Goal: Use online tool/utility: Utilize a website feature to perform a specific function

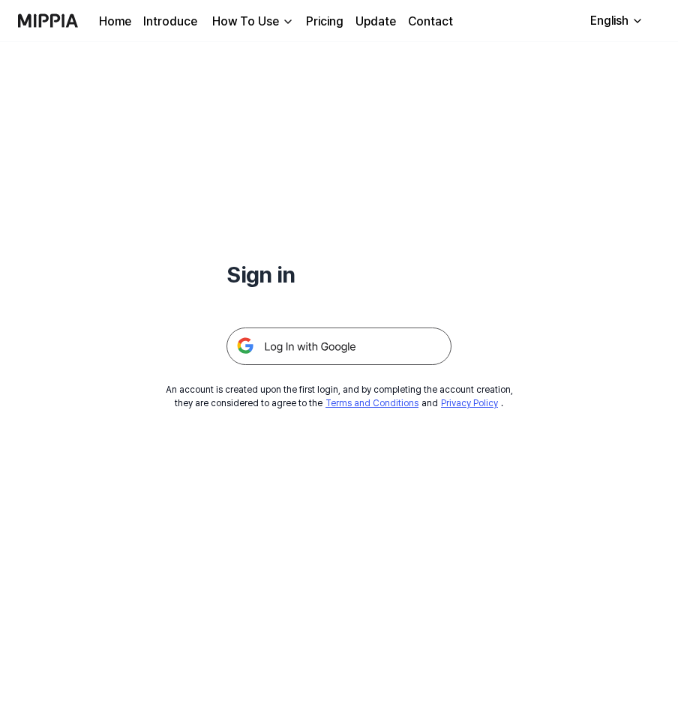
click at [309, 355] on img at bounding box center [338, 346] width 225 height 37
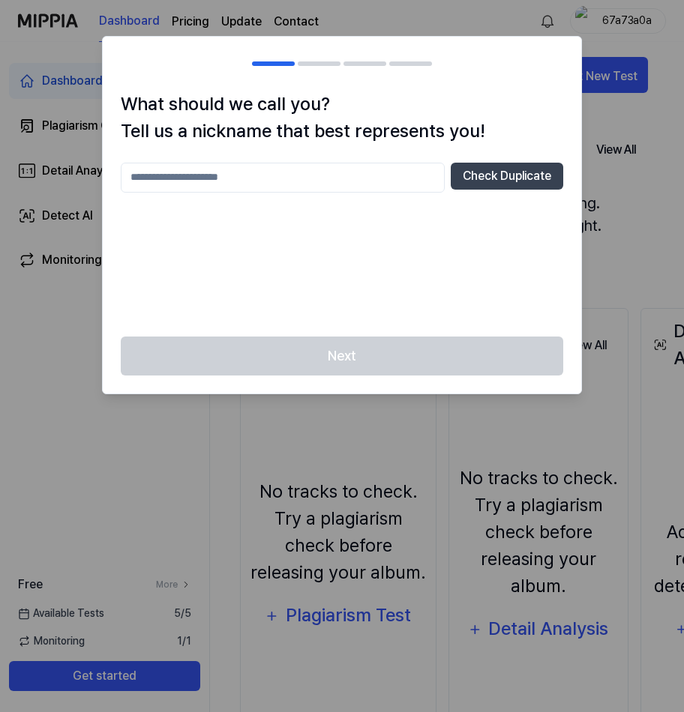
drag, startPoint x: 264, startPoint y: 166, endPoint x: 279, endPoint y: 173, distance: 16.8
click at [272, 167] on input "text" at bounding box center [283, 178] width 324 height 30
click at [295, 367] on div "Next" at bounding box center [342, 366] width 478 height 58
click at [254, 176] on input "*" at bounding box center [283, 178] width 324 height 30
type input "*********"
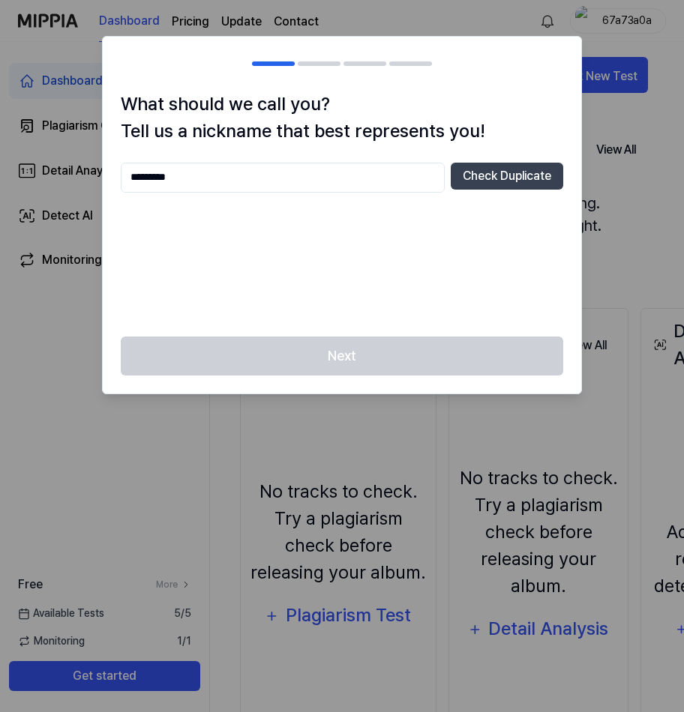
click at [314, 347] on div "Next" at bounding box center [342, 366] width 478 height 58
click at [478, 180] on button "Check Duplicate" at bounding box center [507, 176] width 112 height 27
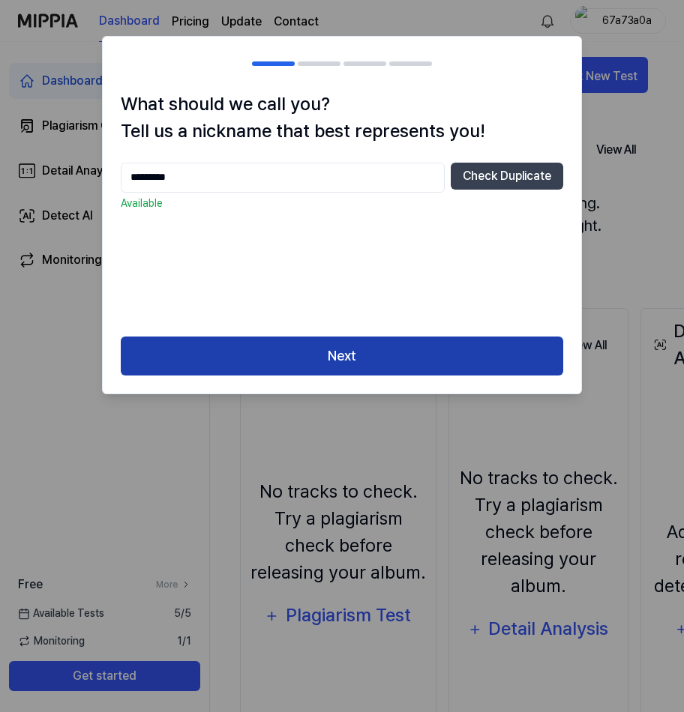
click at [343, 352] on button "Next" at bounding box center [342, 357] width 442 height 40
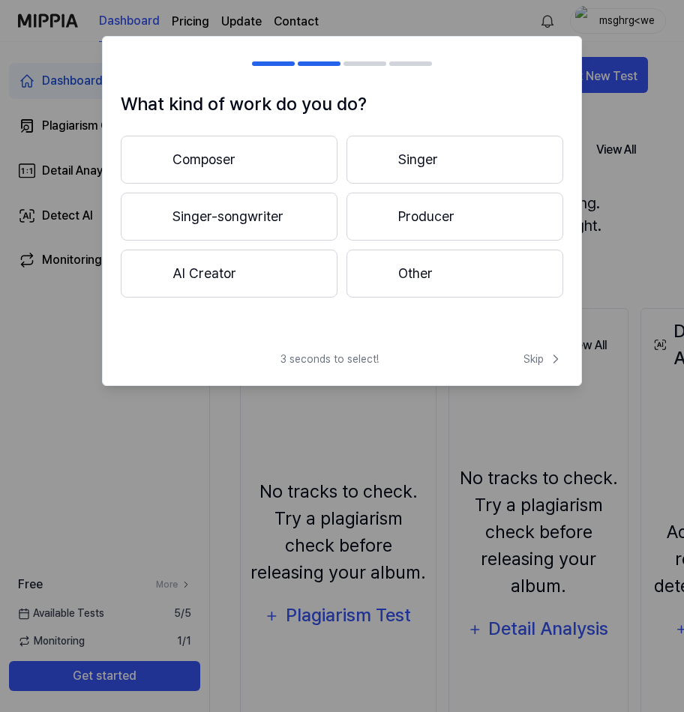
click at [433, 286] on button "Other" at bounding box center [454, 274] width 217 height 48
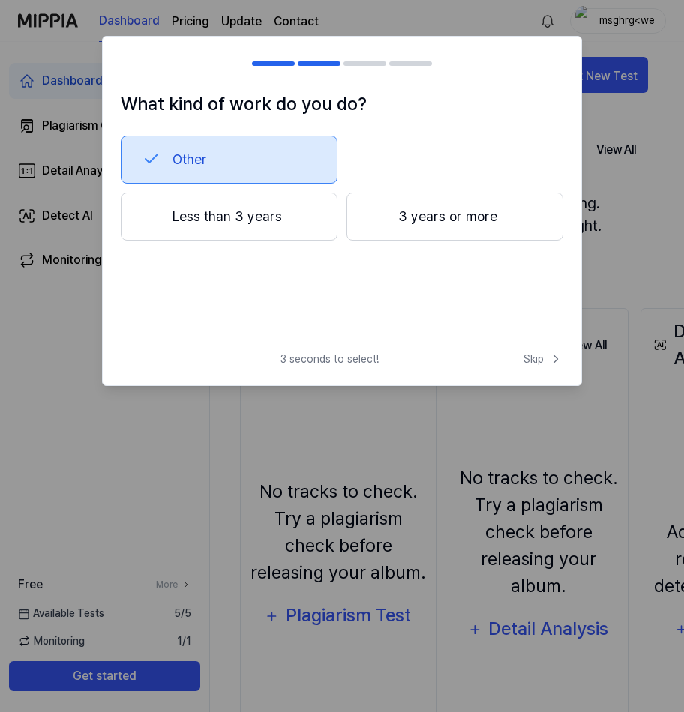
click at [268, 234] on button "Less than 3 years" at bounding box center [229, 217] width 217 height 48
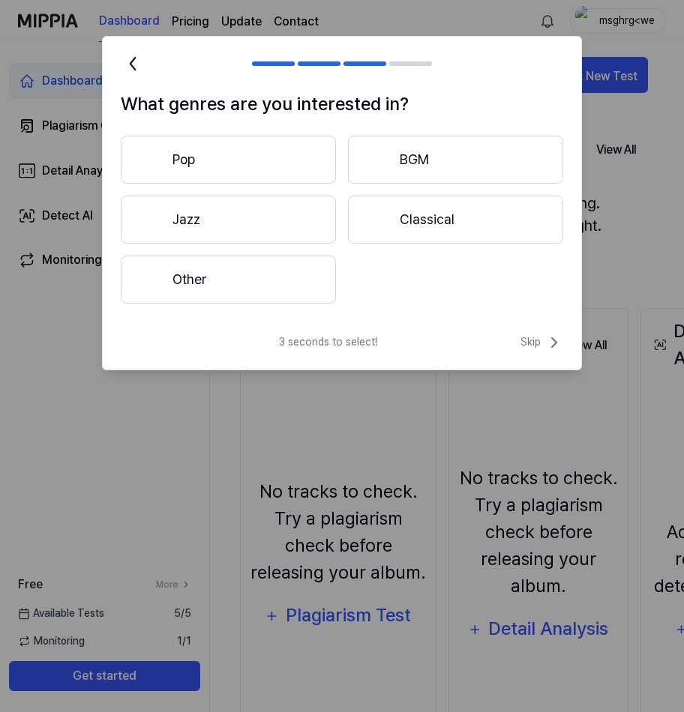
click at [243, 229] on button "Jazz" at bounding box center [228, 220] width 215 height 48
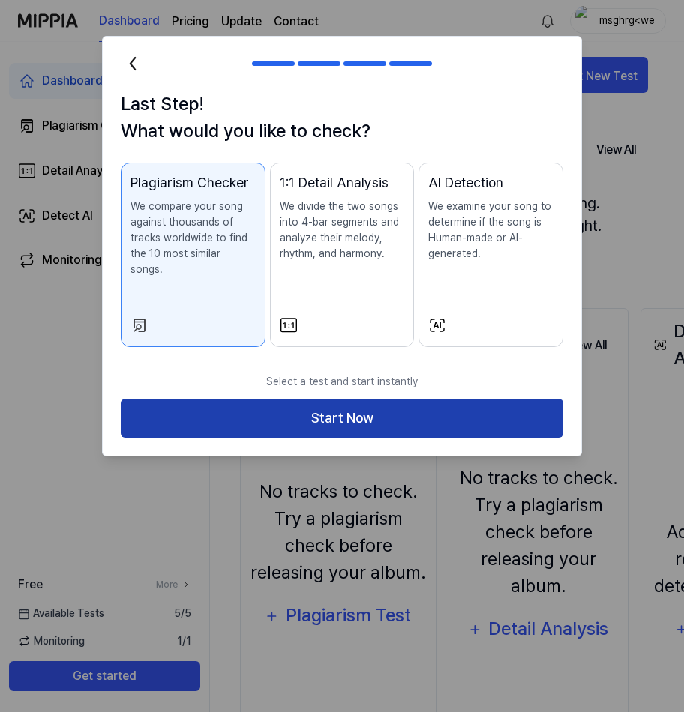
click at [344, 406] on button "Start Now" at bounding box center [342, 419] width 442 height 40
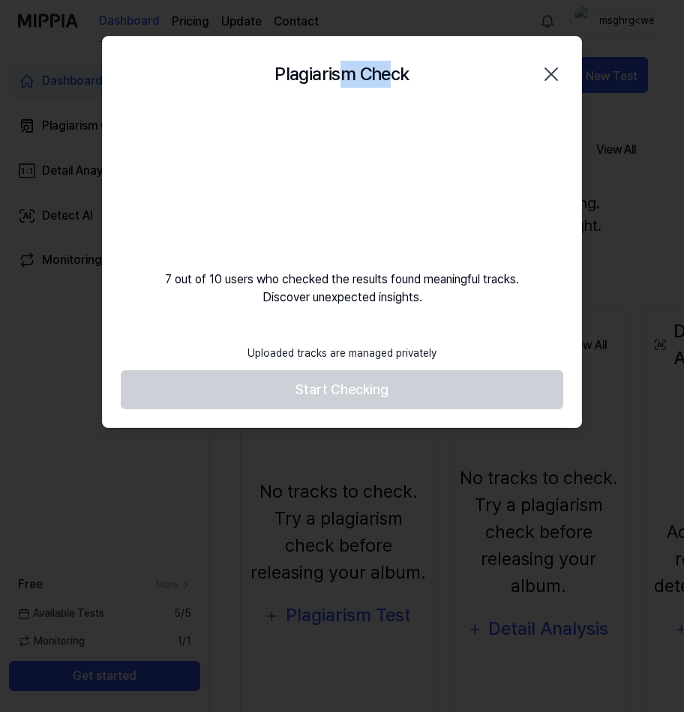
drag, startPoint x: 395, startPoint y: 52, endPoint x: 341, endPoint y: 61, distance: 54.7
click at [343, 60] on div "Plagiarism Check Close" at bounding box center [342, 74] width 478 height 75
click at [301, 41] on div "Plagiarism Check Close" at bounding box center [342, 74] width 478 height 75
drag, startPoint x: 289, startPoint y: 63, endPoint x: 218, endPoint y: 64, distance: 70.5
click at [218, 64] on div "Plagiarism Check Close" at bounding box center [342, 74] width 442 height 39
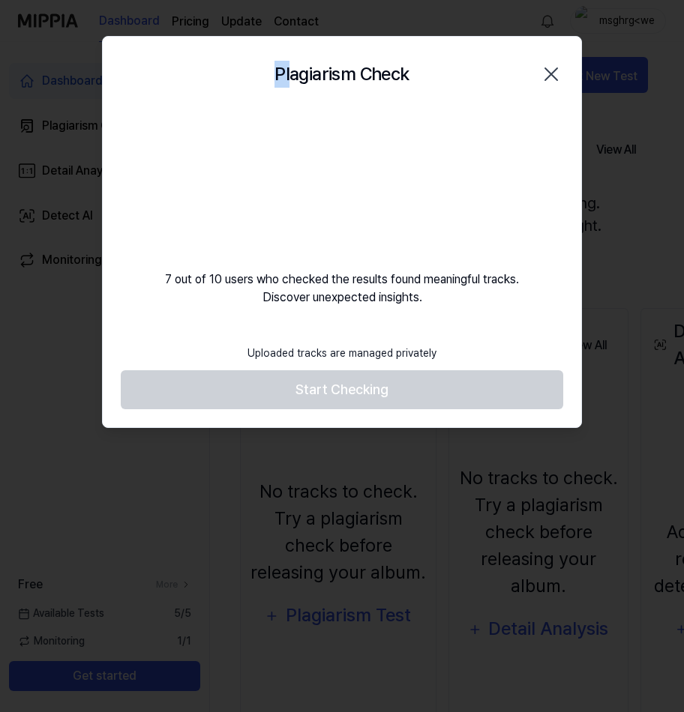
click at [235, 57] on div "Plagiarism Check Close" at bounding box center [342, 74] width 442 height 39
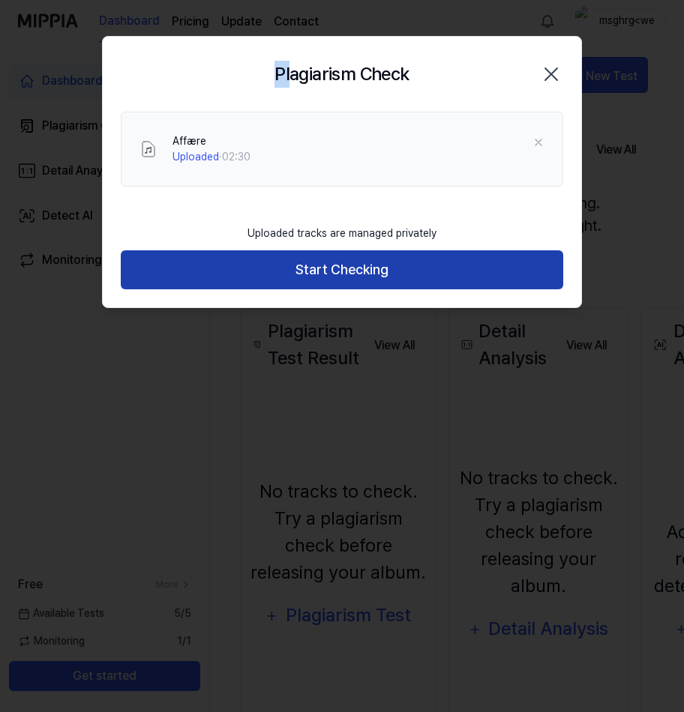
click at [322, 270] on button "Start Checking" at bounding box center [342, 270] width 442 height 40
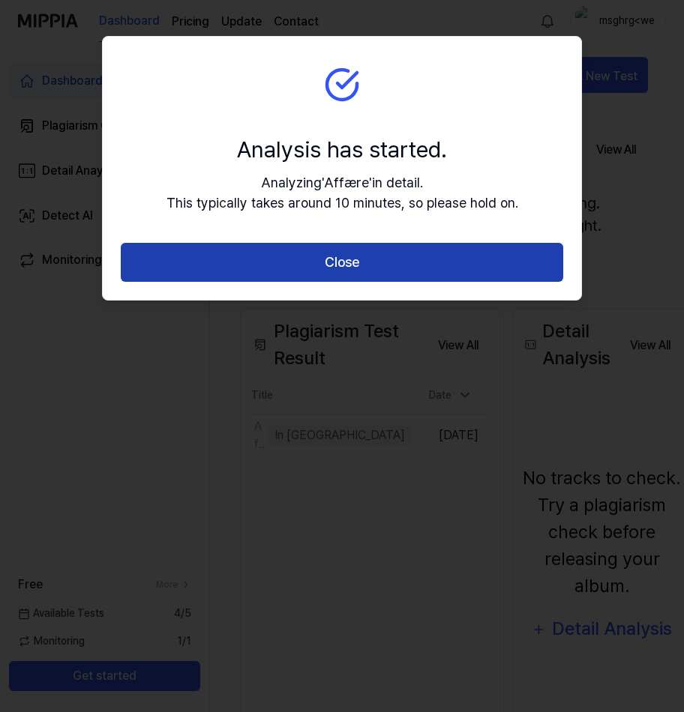
click at [321, 273] on button "Close" at bounding box center [342, 263] width 442 height 40
